Goal: Information Seeking & Learning: Find specific fact

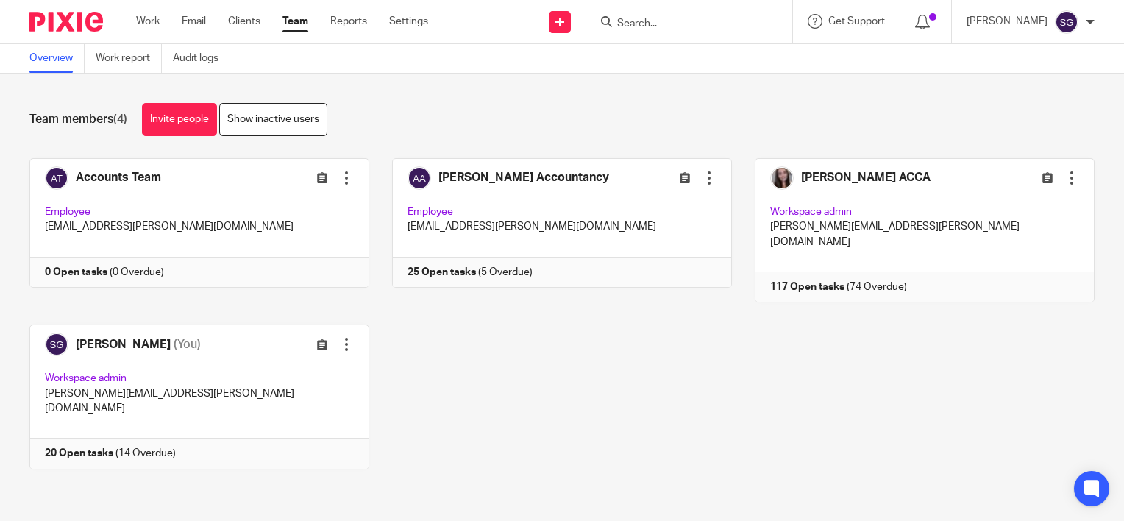
click at [665, 24] on input "Search" at bounding box center [682, 24] width 132 height 13
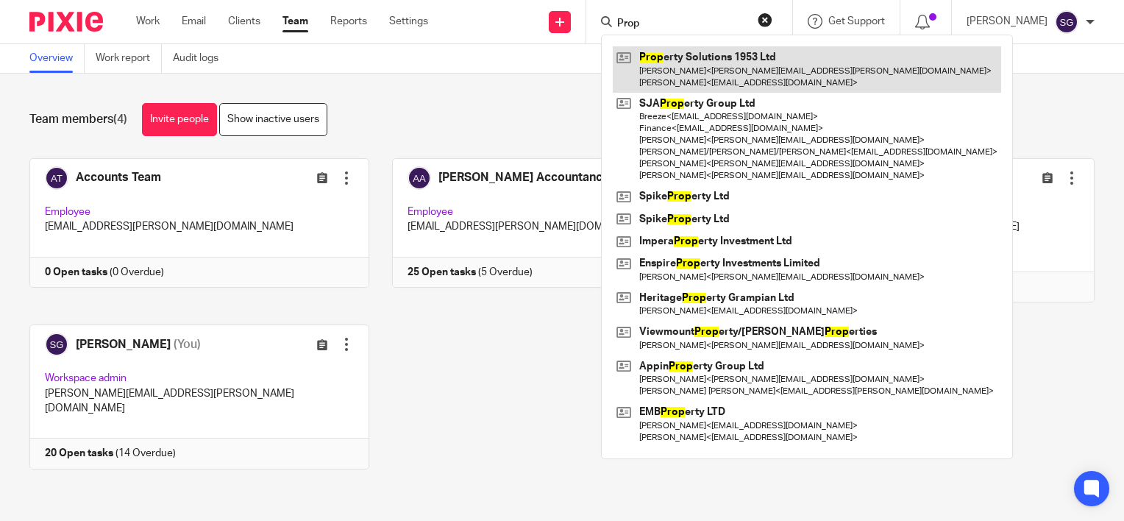
type input "Prop"
click at [862, 67] on link at bounding box center [807, 69] width 388 height 46
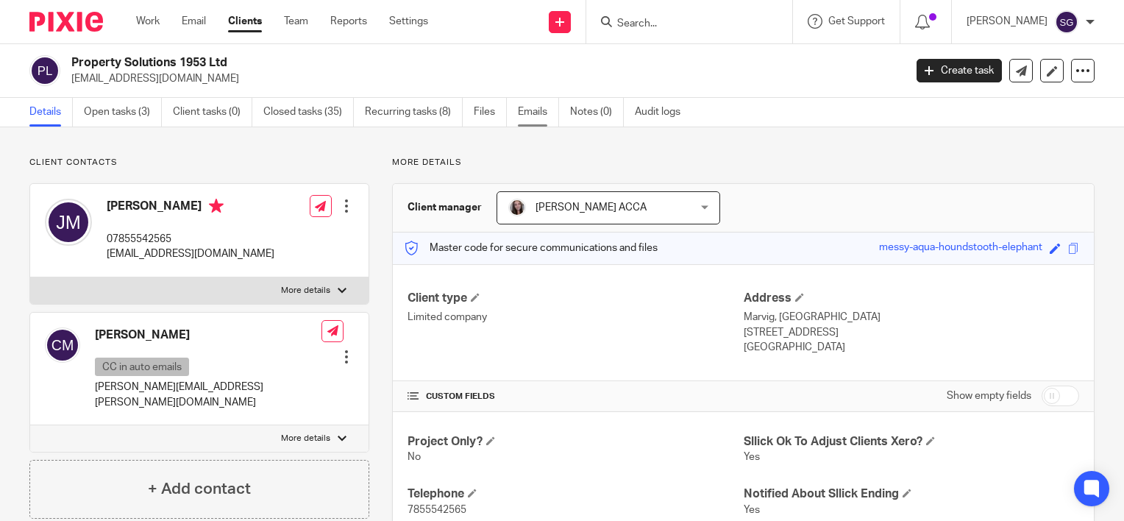
click at [518, 111] on link "Emails" at bounding box center [538, 112] width 41 height 29
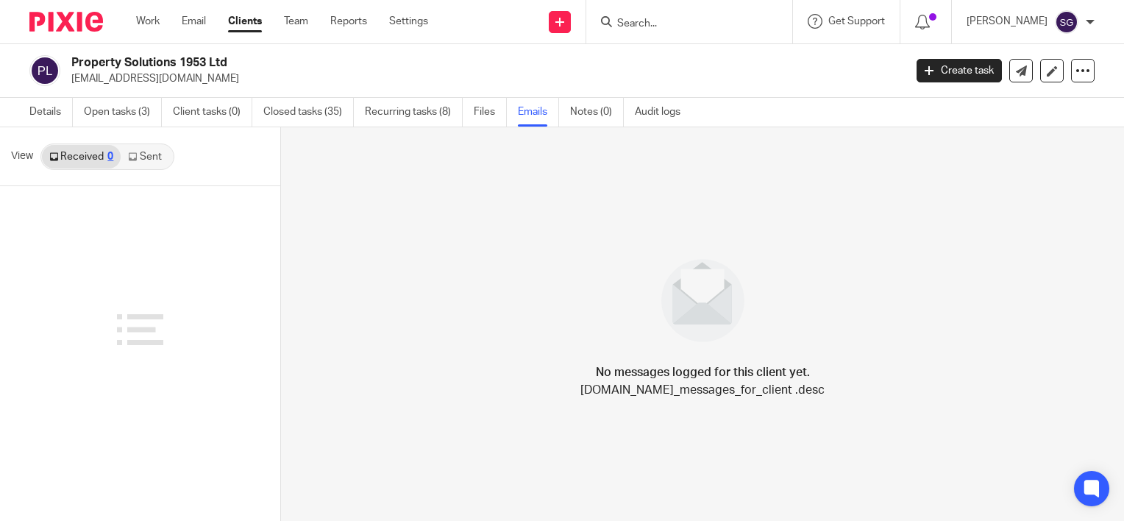
click at [147, 161] on link "Sent" at bounding box center [146, 157] width 51 height 24
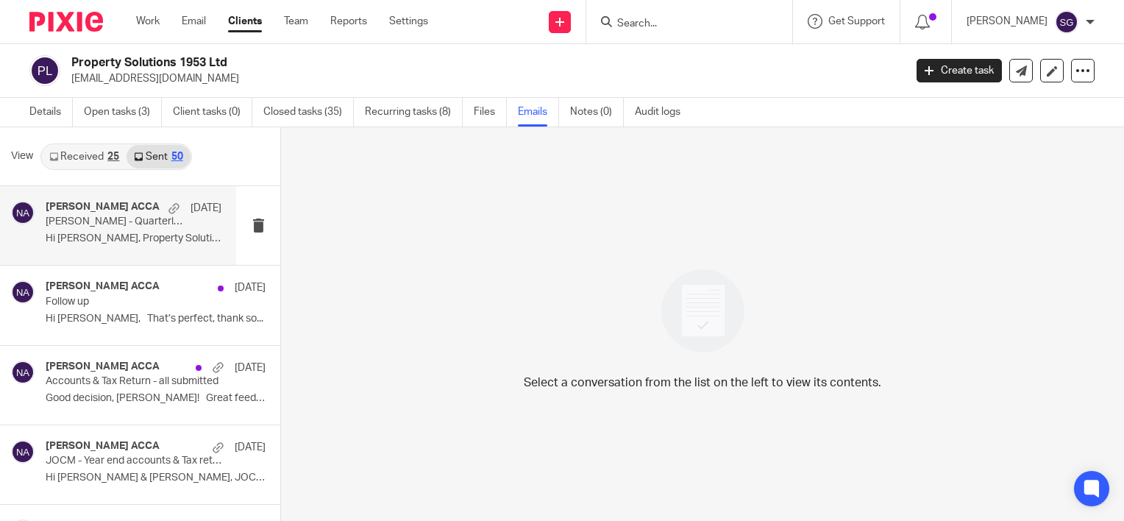
click at [121, 241] on p "Hi [PERSON_NAME], Property Solutions 1953 Ltd ..." at bounding box center [134, 238] width 176 height 13
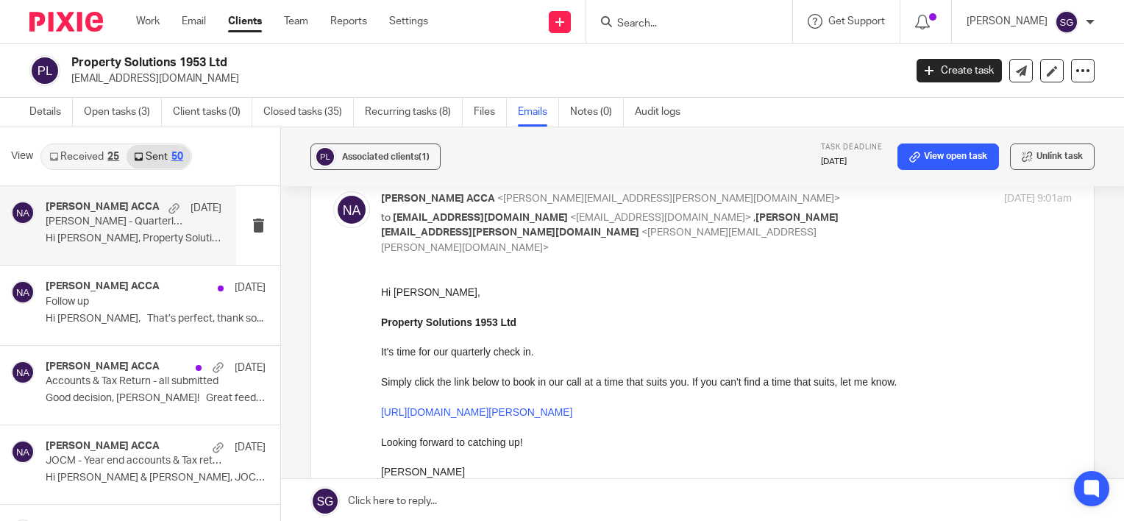
scroll to position [147, 0]
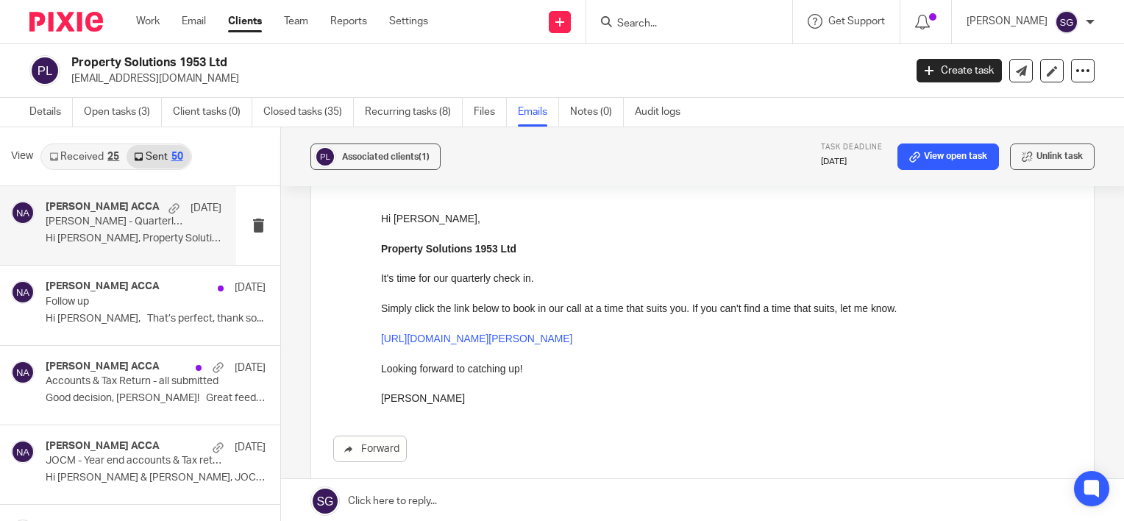
click at [154, 225] on p "[PERSON_NAME] - Quarterly catch up! 🚀" at bounding box center [116, 221] width 140 height 13
